Goal: Find specific page/section: Find specific page/section

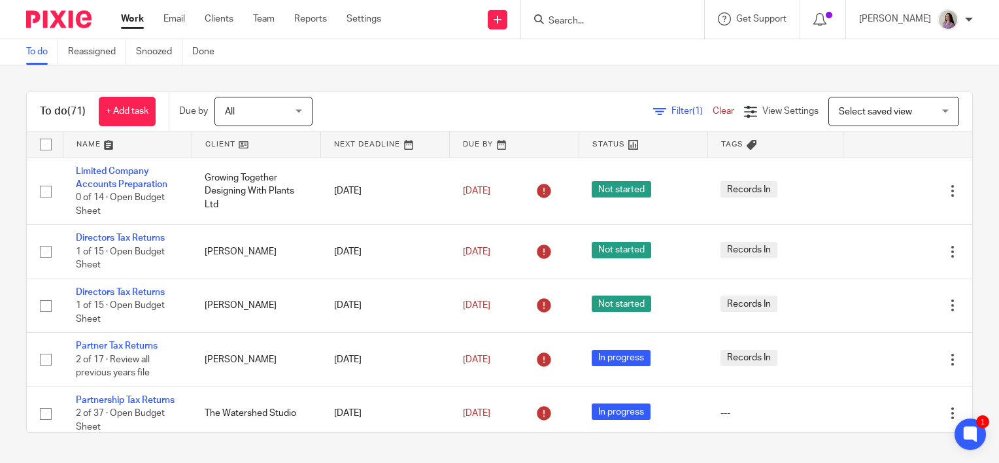
click at [671, 112] on span "Filter (1)" at bounding box center [691, 111] width 41 height 9
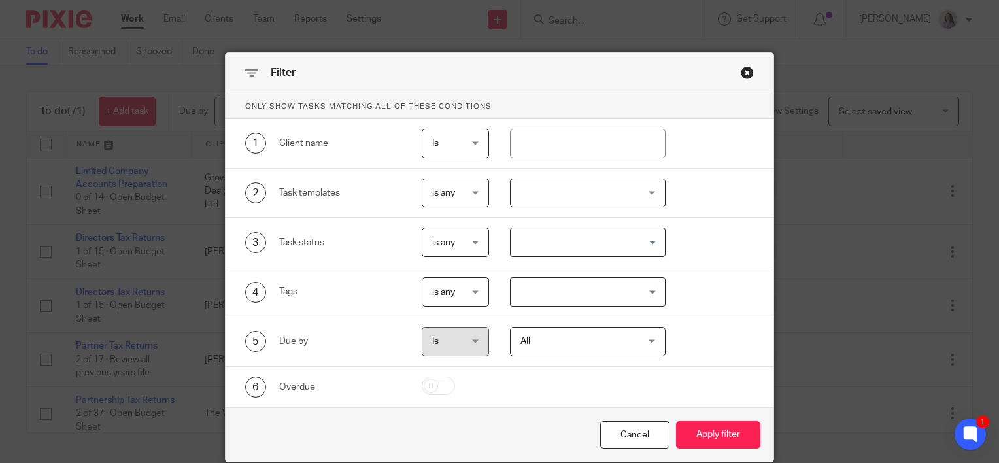
click at [533, 196] on div at bounding box center [588, 192] width 156 height 29
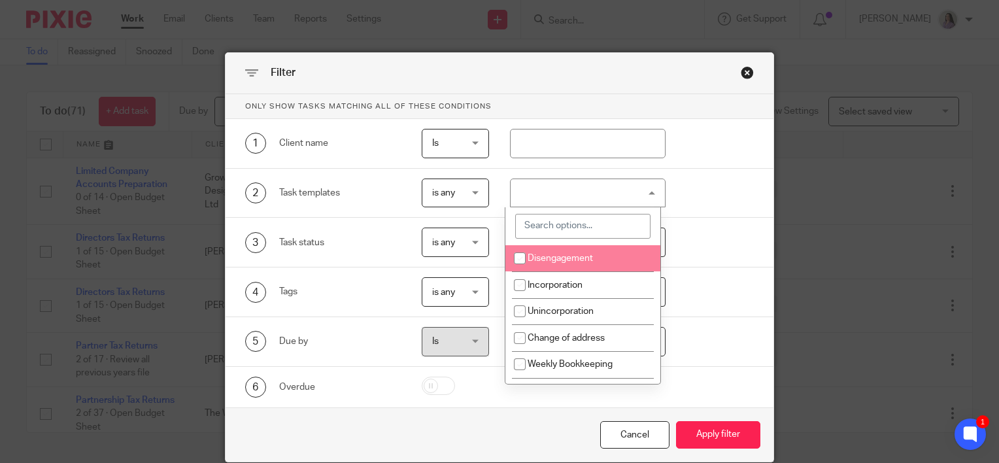
click at [556, 222] on input "search" at bounding box center [582, 226] width 135 height 25
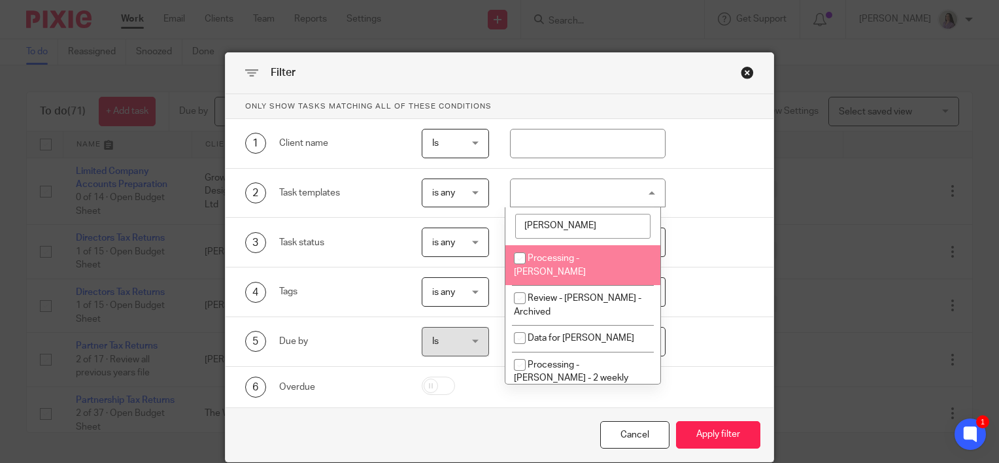
type input "[PERSON_NAME]"
click at [560, 266] on li "Processing - [PERSON_NAME]" at bounding box center [582, 265] width 155 height 40
checkbox input "true"
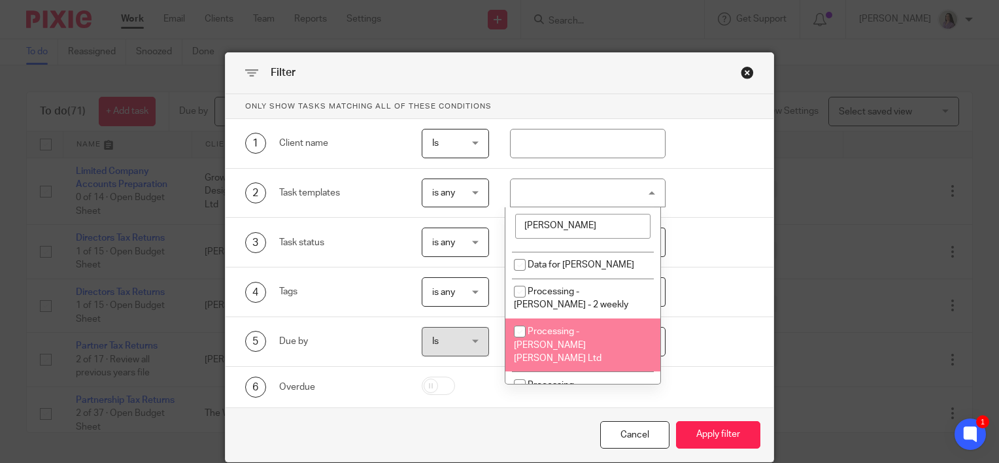
scroll to position [65, 0]
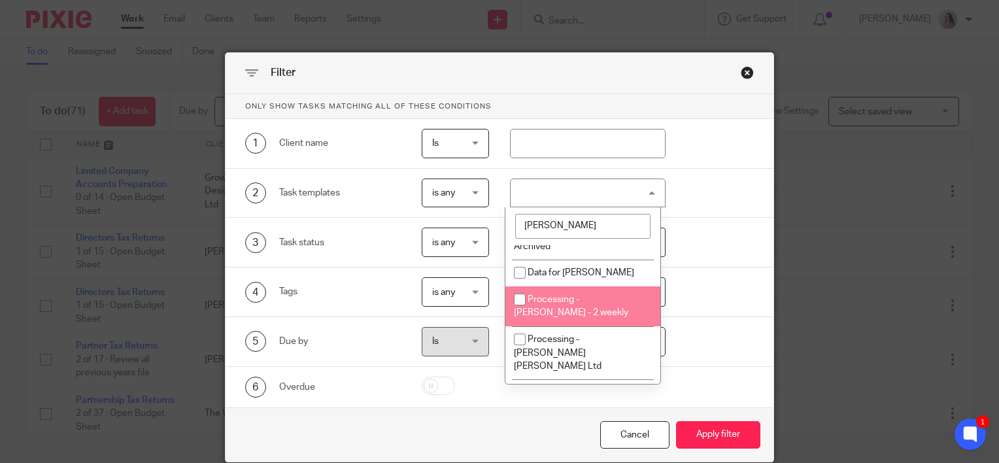
click at [586, 286] on li "Processing - [PERSON_NAME] - 2 weekly" at bounding box center [582, 306] width 155 height 40
checkbox input "true"
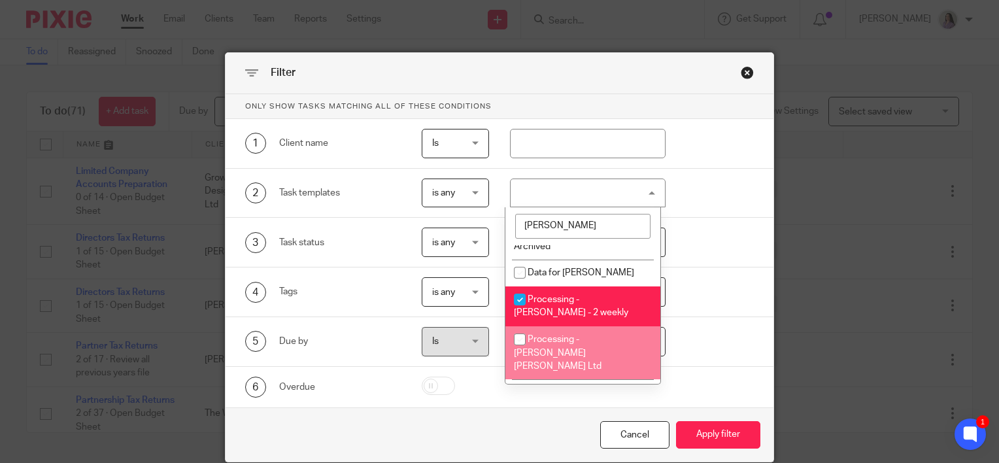
click at [708, 451] on div "Cancel Apply filter" at bounding box center [500, 434] width 548 height 55
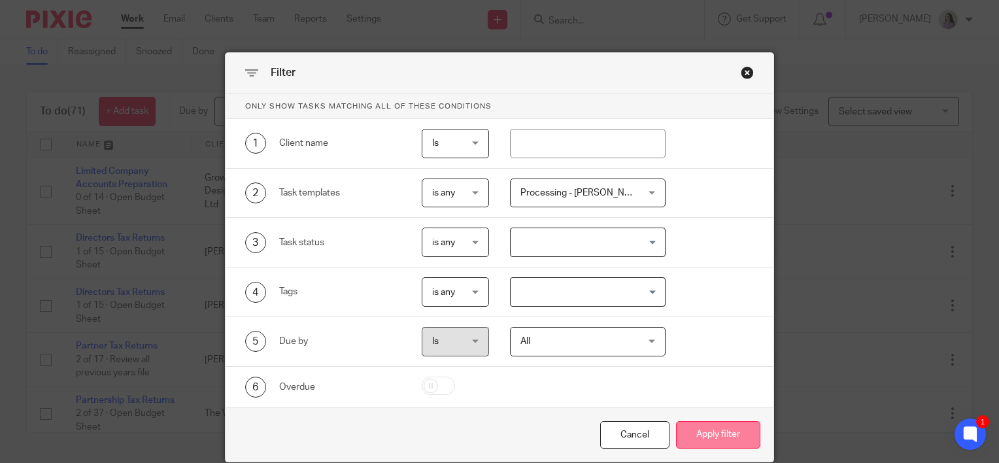
click at [709, 444] on button "Apply filter" at bounding box center [718, 435] width 84 height 28
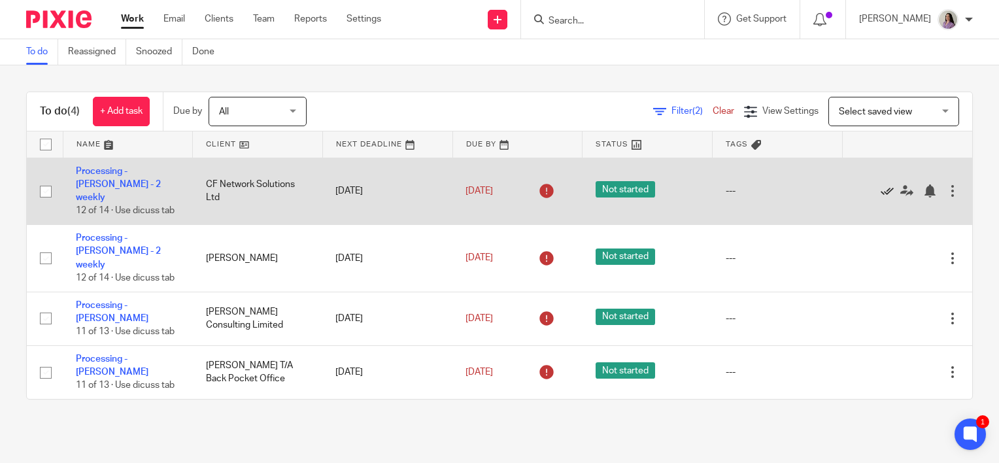
click at [881, 184] on icon at bounding box center [887, 190] width 13 height 13
